Goal: Transaction & Acquisition: Purchase product/service

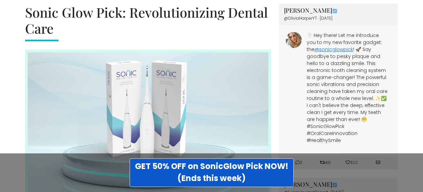
scroll to position [860, 0]
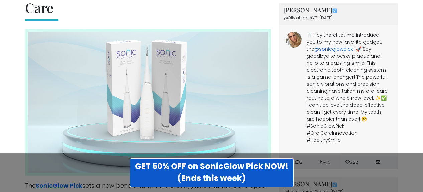
click at [331, 49] on link "@sonicglowpick" at bounding box center [333, 49] width 39 height 7
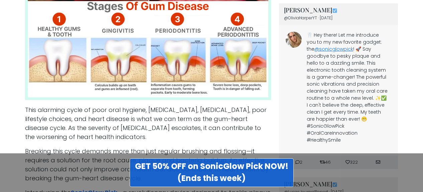
scroll to position [666, 0]
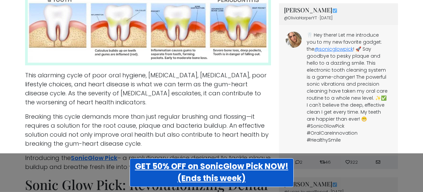
click at [241, 170] on strong "GET 50% OFF on SonicGlow Pick NOW! (Ends this week)" at bounding box center [211, 172] width 153 height 23
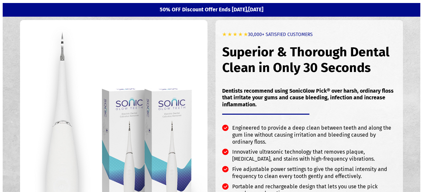
drag, startPoint x: 422, startPoint y: 16, endPoint x: 424, endPoint y: 19, distance: 3.9
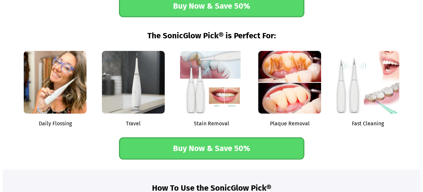
scroll to position [976, 0]
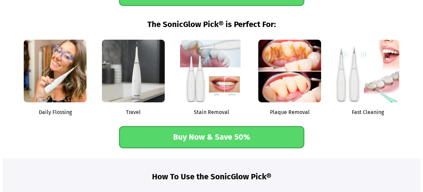
click at [204, 134] on link "Buy Now & Save 50%" at bounding box center [211, 137] width 185 height 22
